Goal: Task Accomplishment & Management: Use online tool/utility

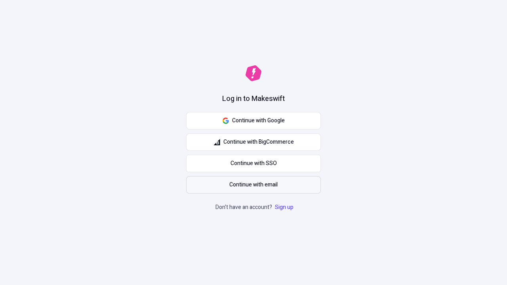
click at [253, 185] on span "Continue with email" at bounding box center [253, 185] width 48 height 9
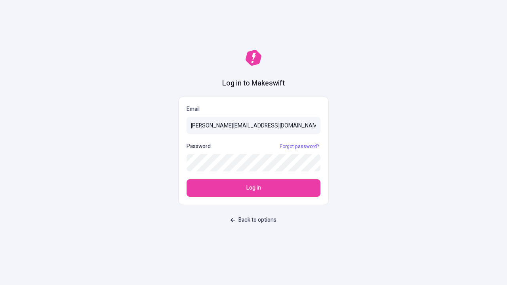
type input "[PERSON_NAME][EMAIL_ADDRESS][DOMAIN_NAME]"
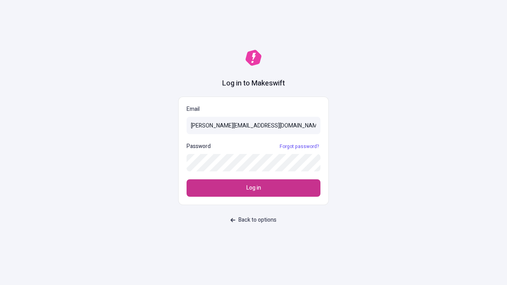
click at [253, 188] on span "Log in" at bounding box center [253, 188] width 15 height 9
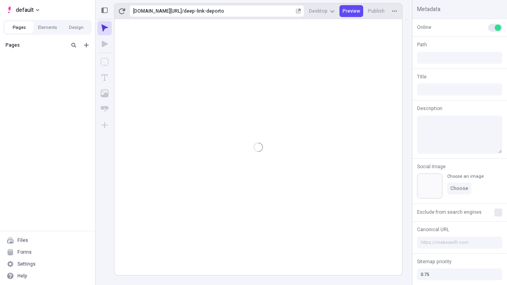
type input "/deep-link-deporto"
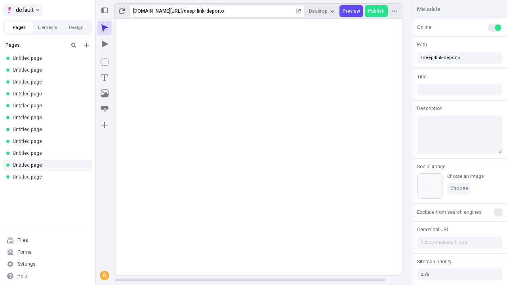
click at [22, 10] on span "default" at bounding box center [25, 10] width 18 height 10
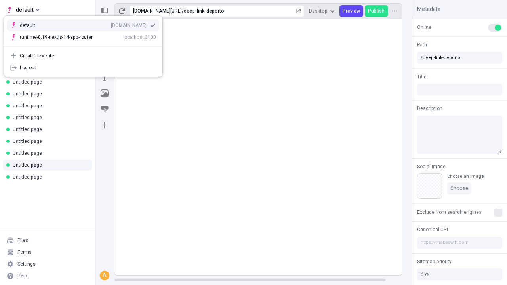
click at [111, 24] on div "[DOMAIN_NAME]" at bounding box center [129, 25] width 36 height 6
click at [76, 27] on button "Design" at bounding box center [76, 27] width 29 height 12
